Goal: Check status: Check status

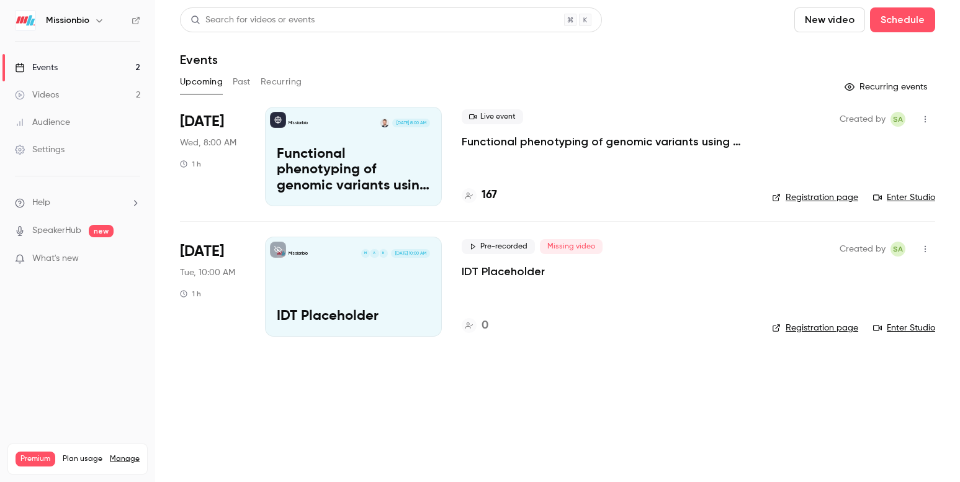
click at [407, 183] on p "Functional phenotyping of genomic variants using joint multiomic single-cell DN…" at bounding box center [353, 170] width 153 height 48
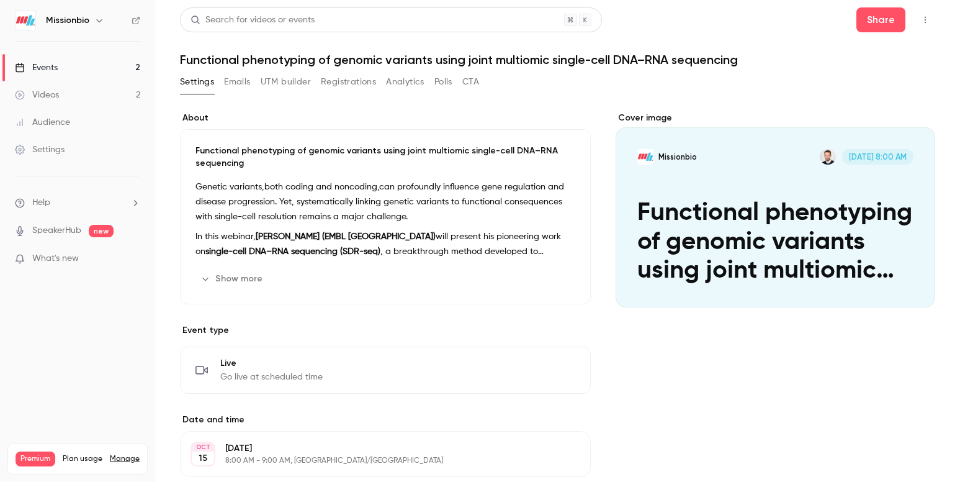
click at [336, 81] on button "Registrations" at bounding box center [348, 82] width 55 height 20
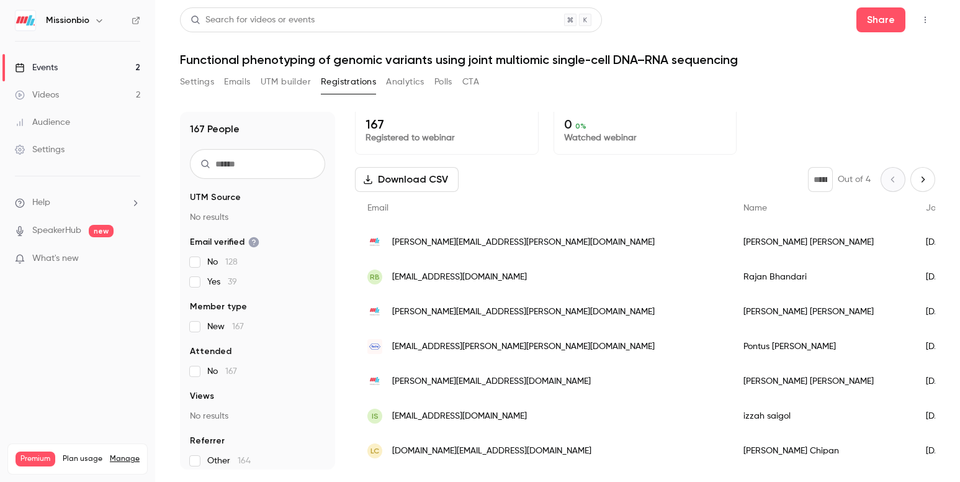
scroll to position [12, 0]
